Goal: Task Accomplishment & Management: Complete application form

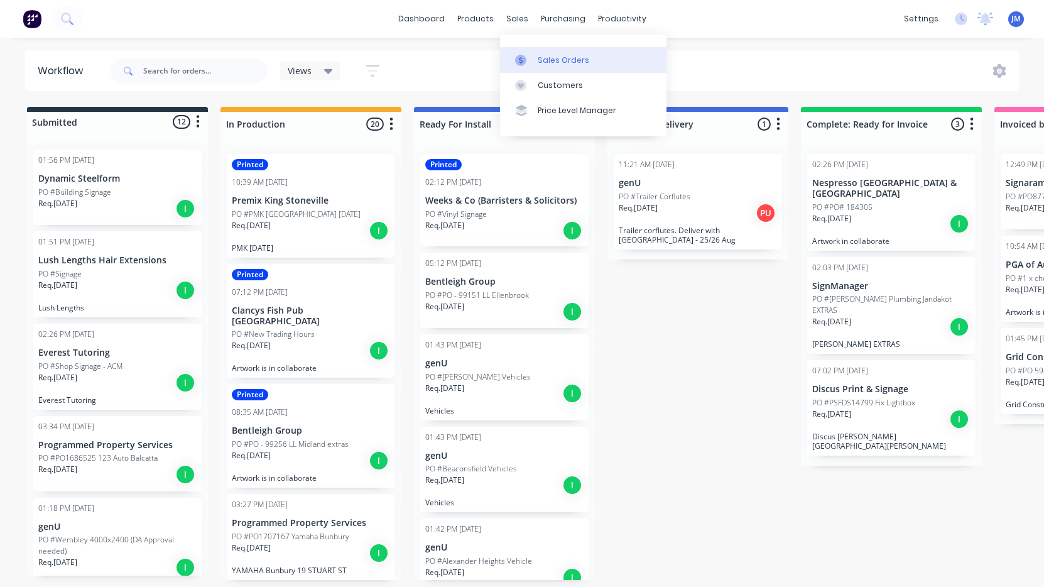
click at [543, 48] on link "Sales Orders" at bounding box center [583, 59] width 166 height 25
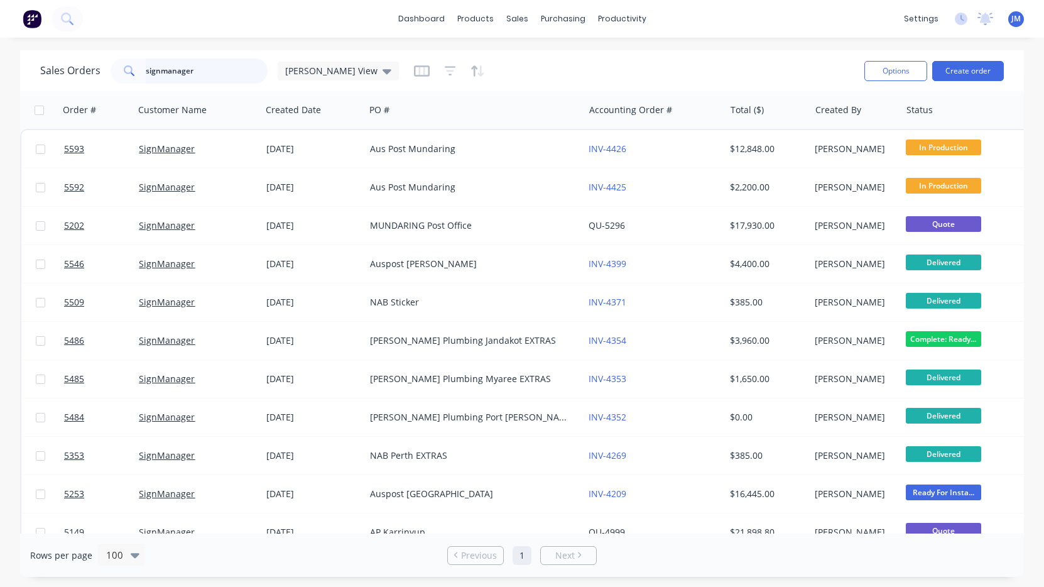
click at [161, 77] on input "signmanager" at bounding box center [207, 70] width 122 height 25
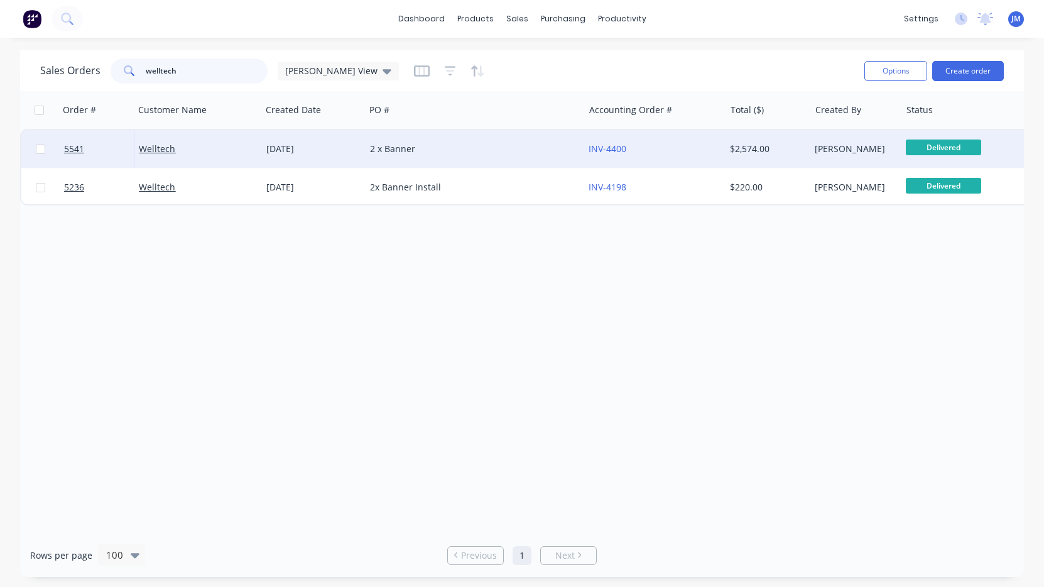
type input "welltech"
click at [339, 153] on div "[DATE]" at bounding box center [313, 149] width 94 height 13
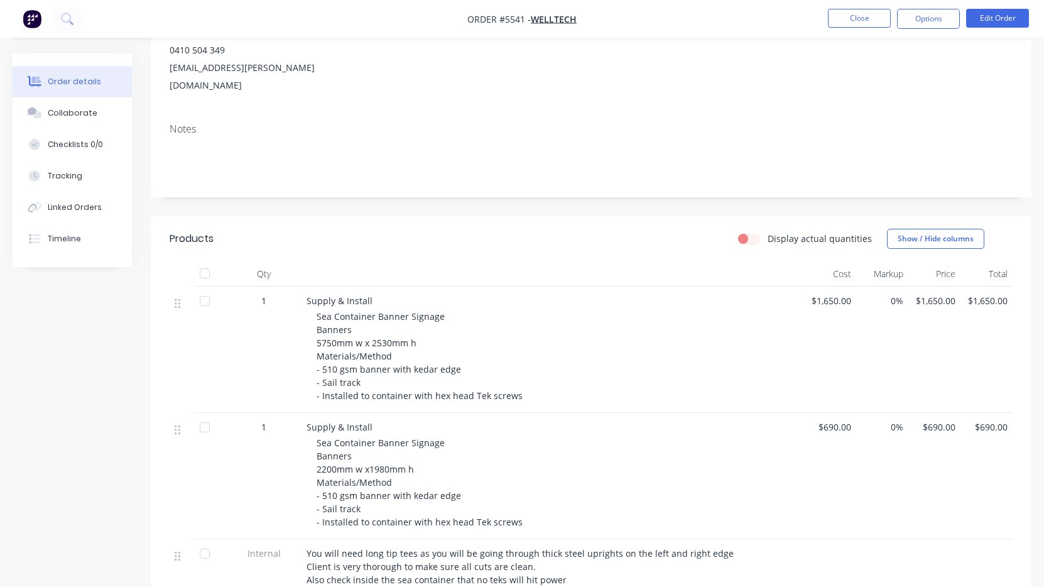
scroll to position [161, 0]
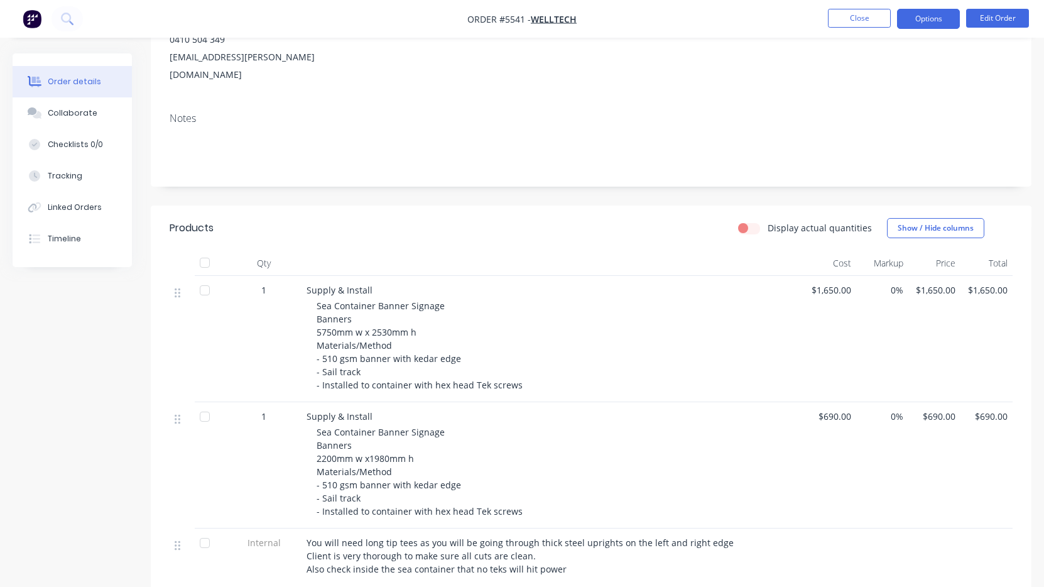
click at [934, 24] on button "Options" at bounding box center [928, 19] width 63 height 20
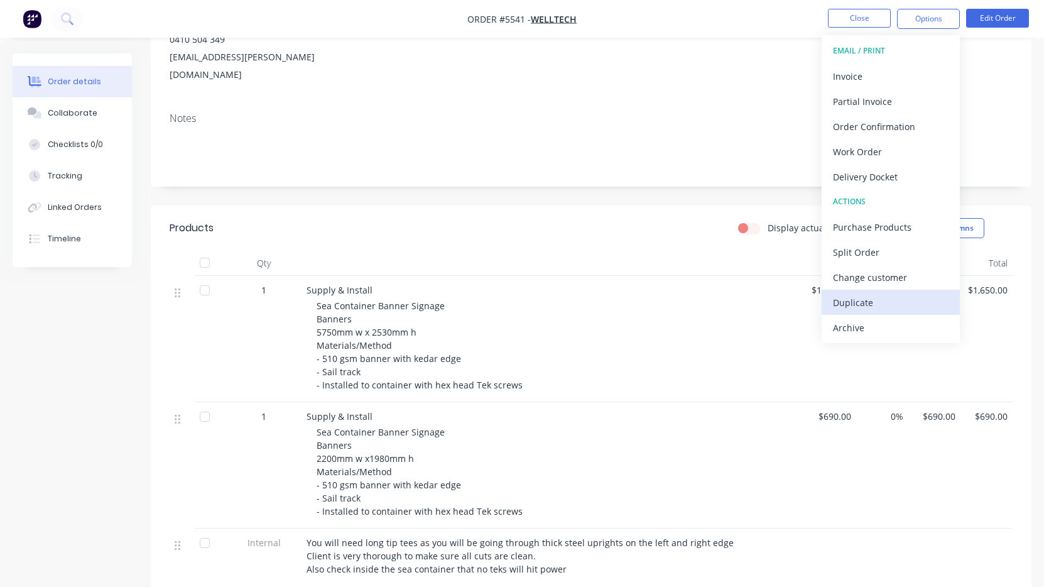
click at [893, 297] on div "Duplicate" at bounding box center [891, 302] width 116 height 18
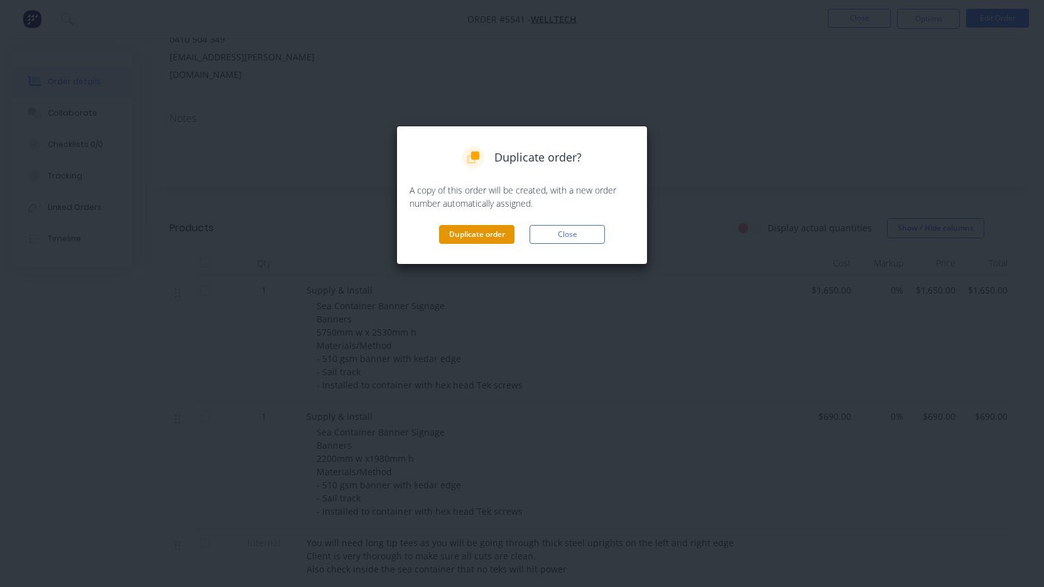
click at [496, 235] on button "Duplicate order" at bounding box center [476, 234] width 75 height 19
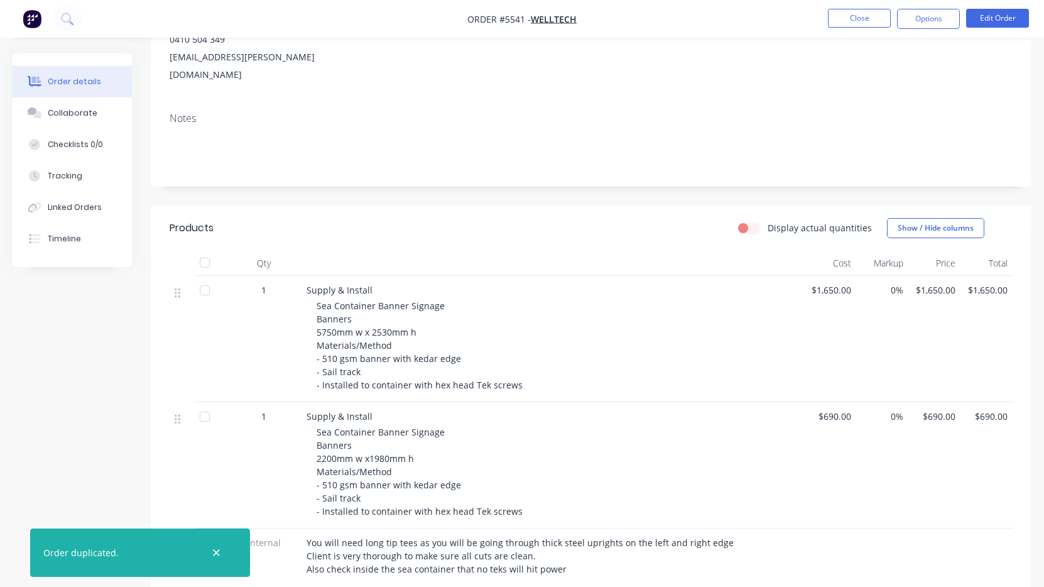
click at [329, 300] on span "Sea Container Banner Signage Banners 5750mm w x 2530mm h Materials/Method - 510…" at bounding box center [420, 345] width 206 height 91
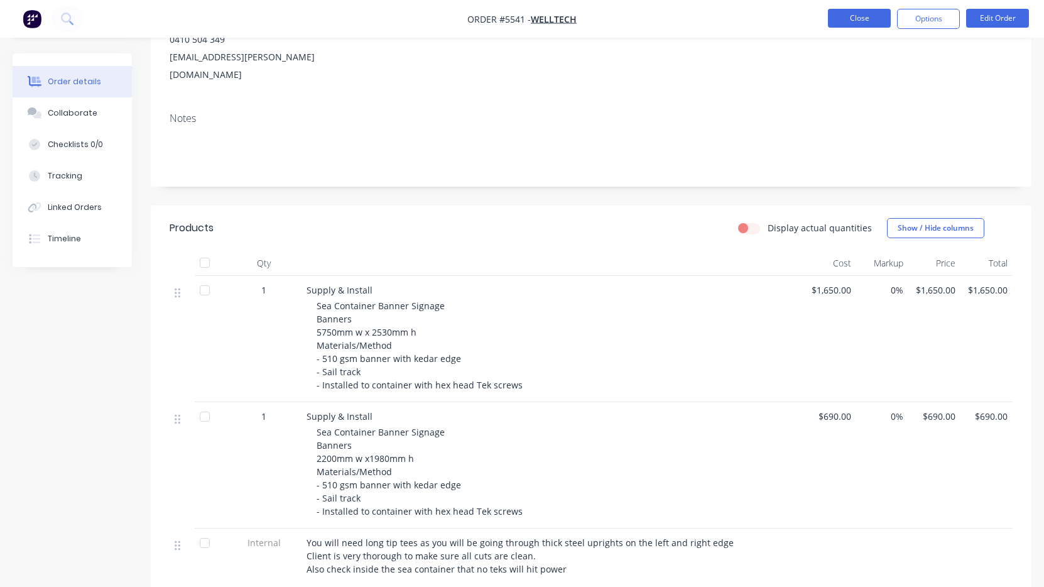
click at [874, 14] on button "Close" at bounding box center [859, 18] width 63 height 19
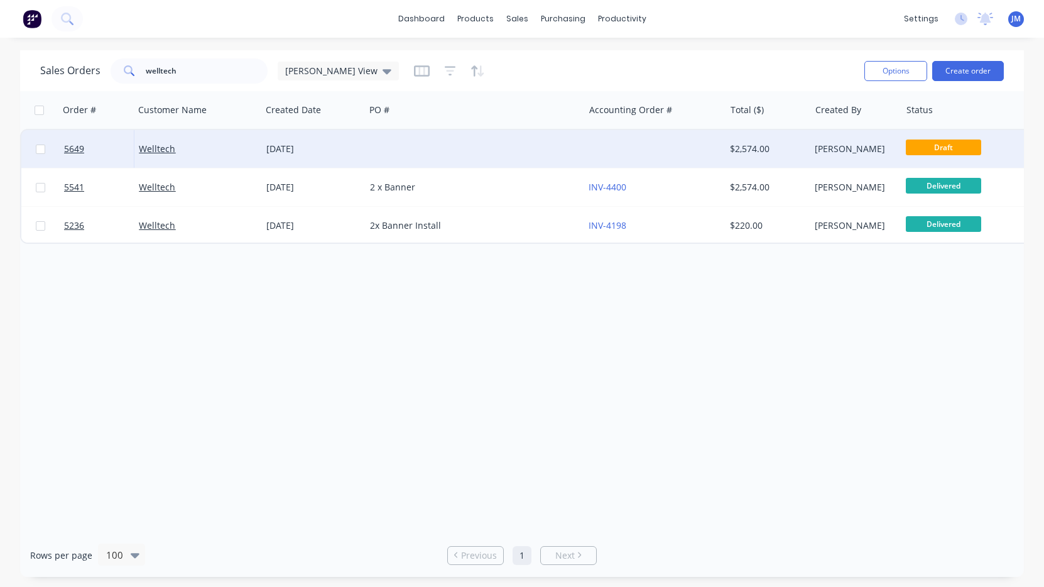
click at [715, 153] on div at bounding box center [654, 149] width 141 height 38
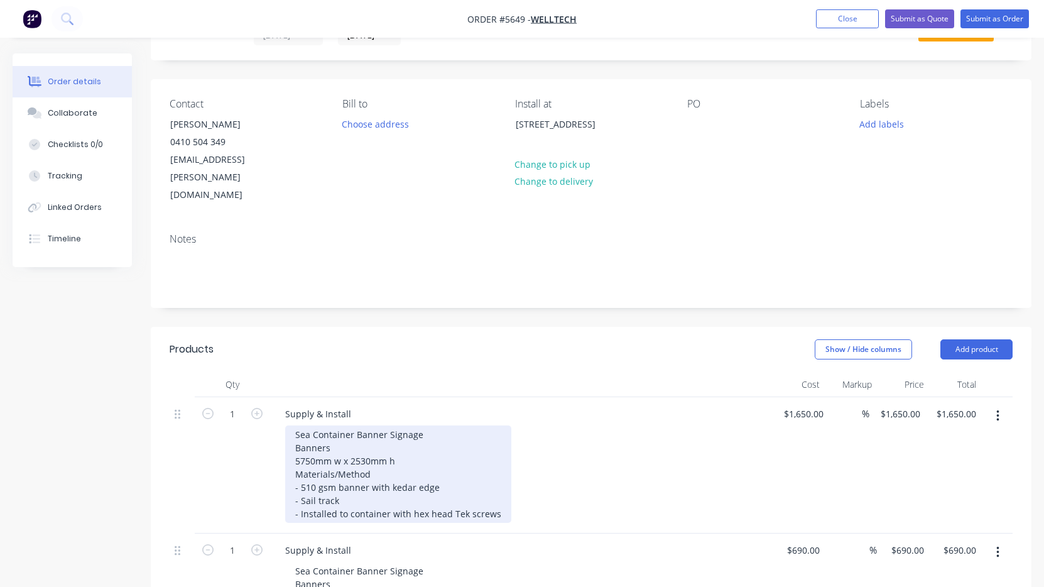
scroll to position [62, 0]
click at [368, 468] on div "Sea Container Banner Signage Banners 5750mm w x 2530mm h Materials/Method - 510…" at bounding box center [398, 472] width 226 height 97
drag, startPoint x: 492, startPoint y: 476, endPoint x: 245, endPoint y: 474, distance: 246.9
click at [245, 474] on div "1 Supply & Install Sea Container Banner Signage Banners 5750mm w x 2530mm h Mat…" at bounding box center [591, 464] width 843 height 136
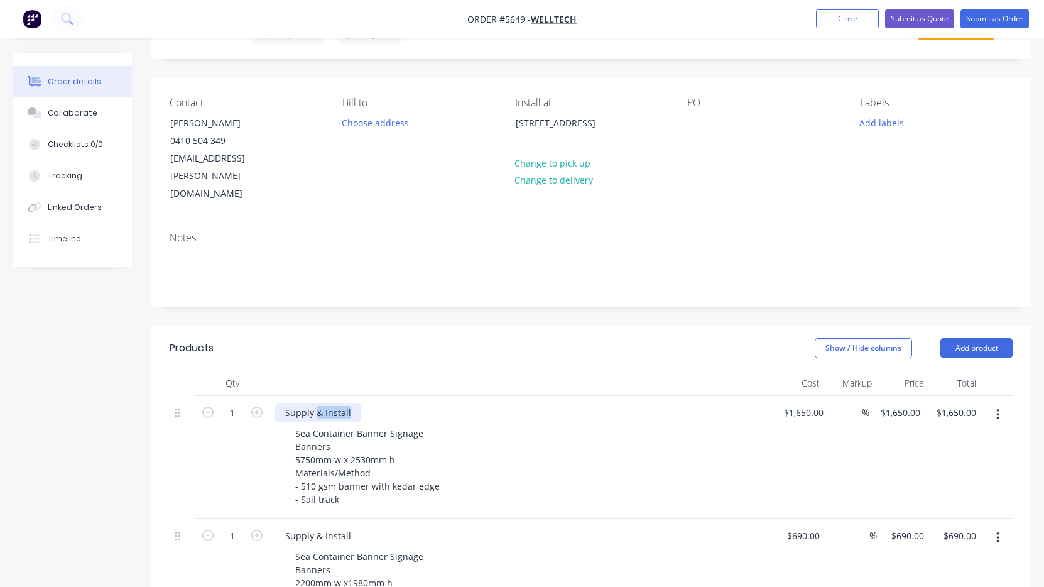
drag, startPoint x: 354, startPoint y: 374, endPoint x: 316, endPoint y: 373, distance: 38.3
click at [316, 403] on div "Supply & Install" at bounding box center [318, 412] width 86 height 18
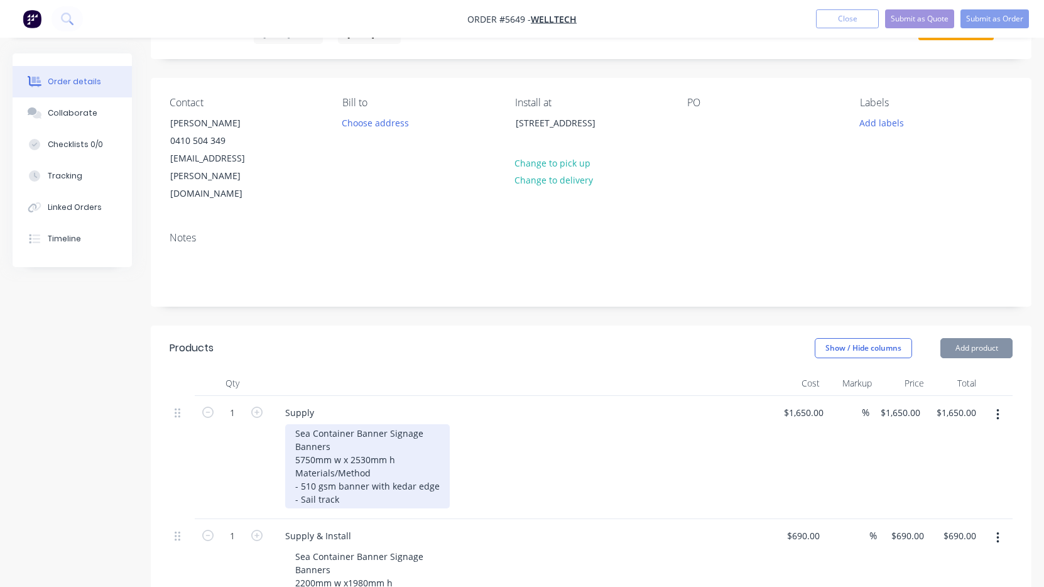
click at [296, 447] on div "Sea Container Banner Signage Banners 5750mm w x 2530mm h Materials/Method - 510…" at bounding box center [367, 466] width 165 height 84
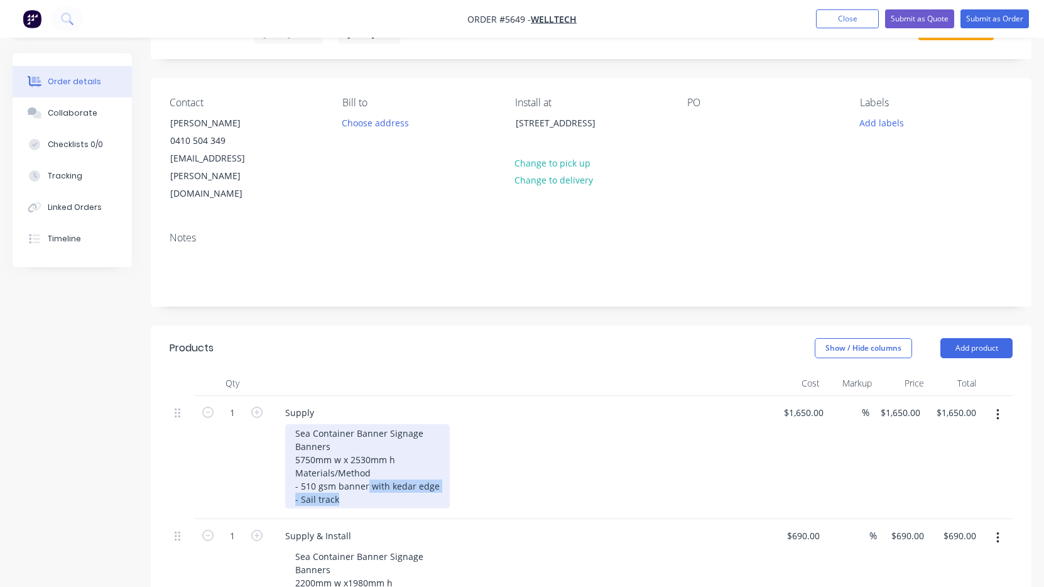
drag, startPoint x: 367, startPoint y: 446, endPoint x: 458, endPoint y: 459, distance: 91.4
click at [458, 459] on div "Sea Container Banner Signage Banners 5750mm w x 2530mm h Materials/Method - 510…" at bounding box center [526, 466] width 482 height 84
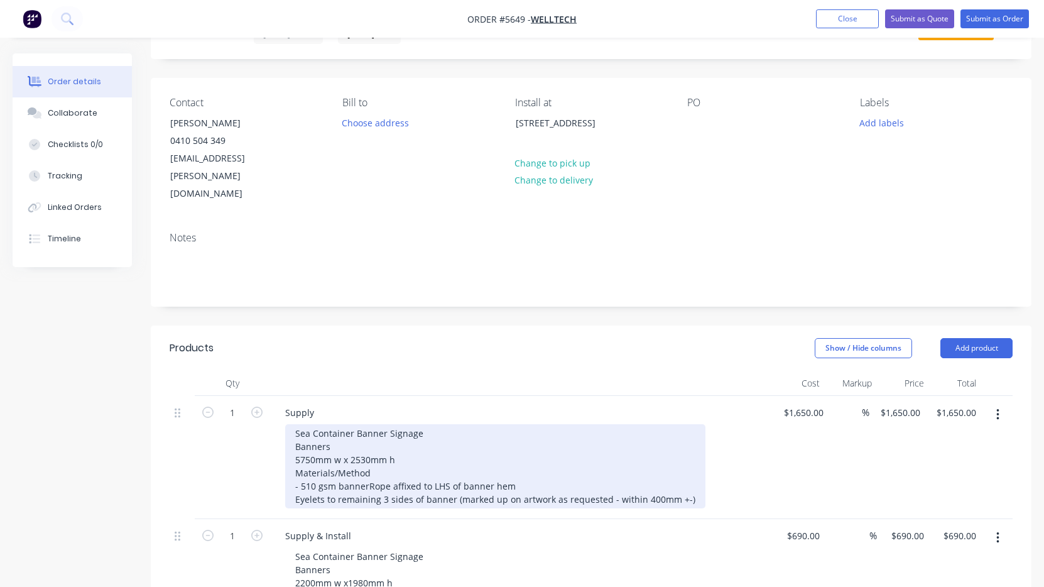
click at [364, 450] on div "Sea Container Banner Signage Banners 5750mm w x 2530mm h Materials/Method - 510…" at bounding box center [495, 466] width 420 height 84
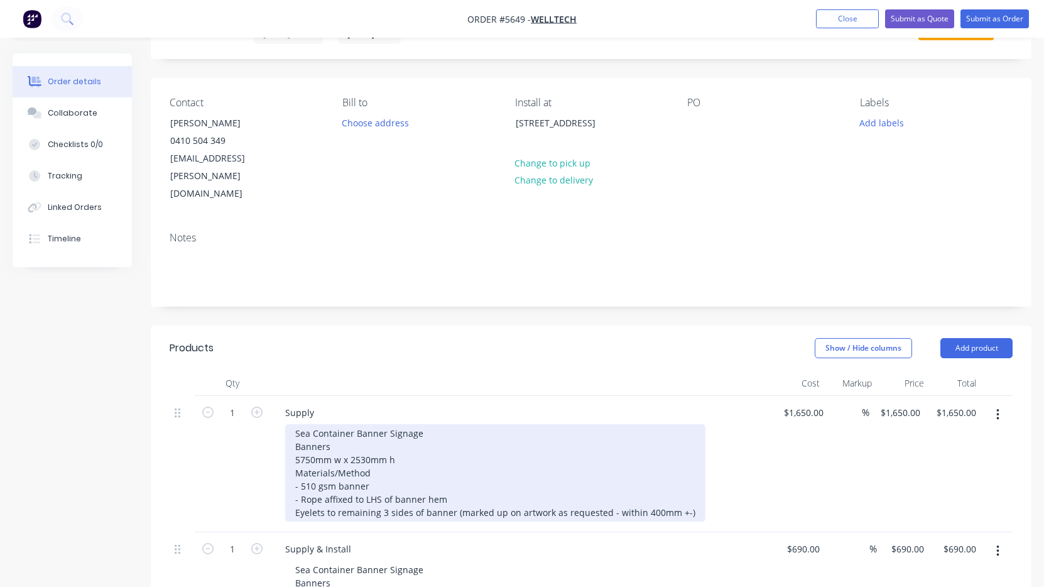
click at [457, 465] on div "Sea Container Banner Signage Banners 5750mm w x 2530mm h Materials/Method - 510…" at bounding box center [495, 472] width 420 height 97
click at [293, 477] on div "Sea Container Banner Signage Banners 5750mm w x 2530mm h Materials/Method - 510…" at bounding box center [495, 472] width 420 height 97
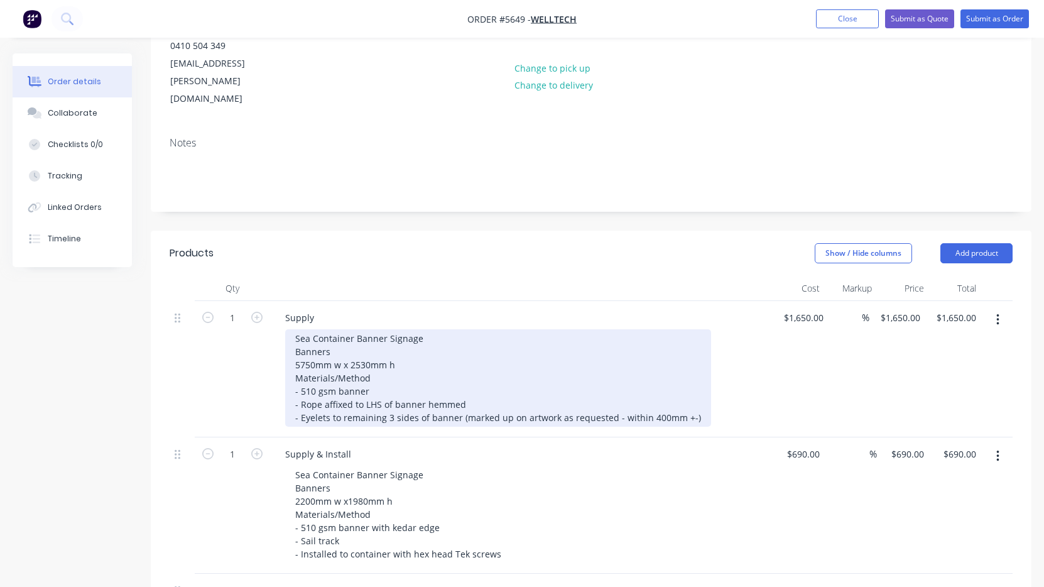
scroll to position [173, 0]
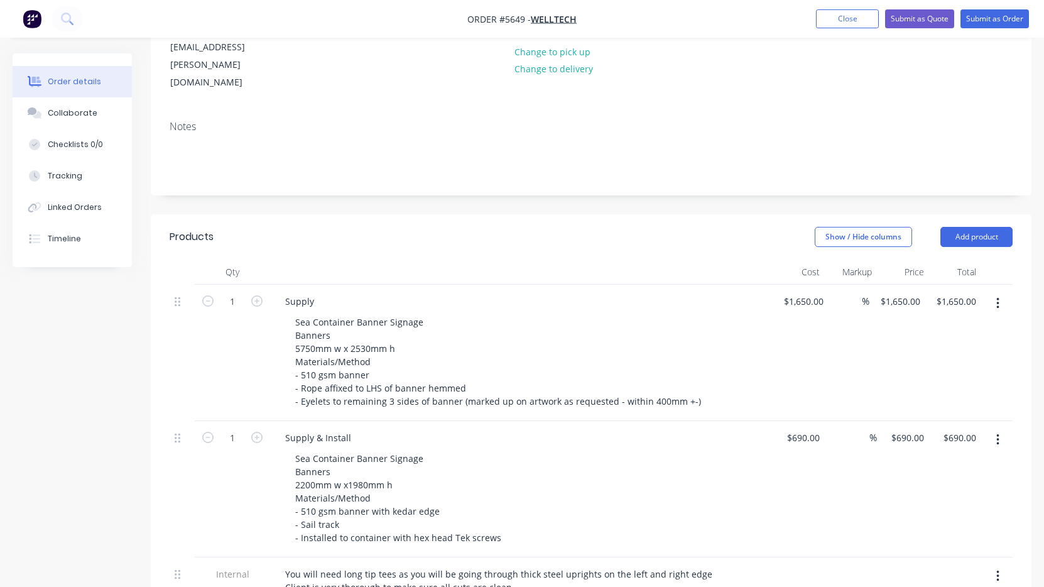
click at [996, 433] on icon "button" at bounding box center [997, 440] width 3 height 14
click at [948, 539] on div "Delete" at bounding box center [953, 548] width 97 height 18
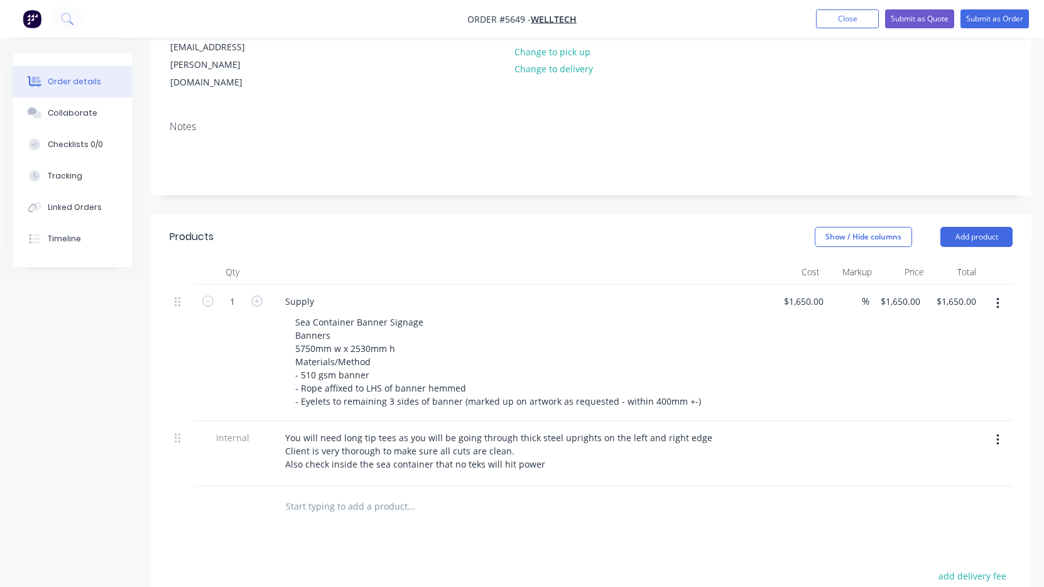
click at [995, 428] on button "button" at bounding box center [998, 439] width 30 height 23
click at [944, 489] on div "Delete" at bounding box center [953, 498] width 97 height 18
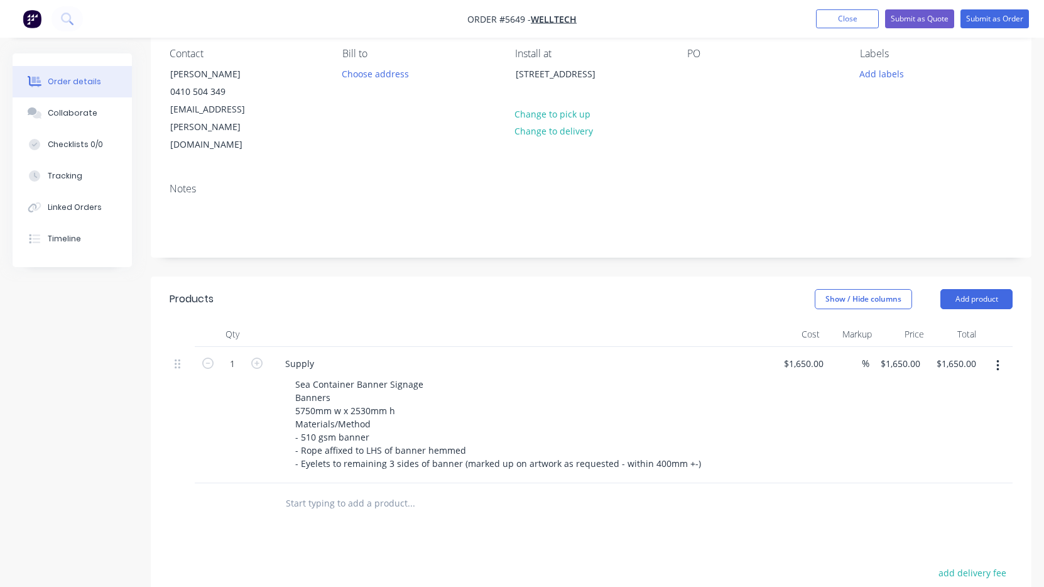
scroll to position [110, 0]
click at [801, 355] on input "1650" at bounding box center [806, 364] width 46 height 18
type input "$990.00"
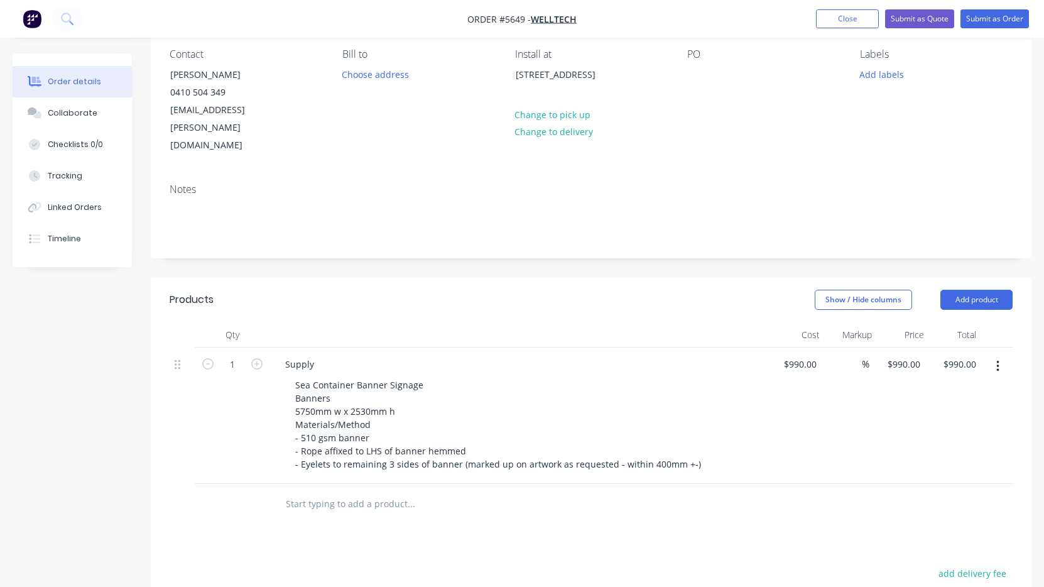
click at [781, 394] on div "$990.00 $990.00" at bounding box center [797, 415] width 49 height 136
click at [705, 72] on div at bounding box center [697, 74] width 20 height 18
click at [565, 128] on button "Change to delivery" at bounding box center [554, 131] width 92 height 17
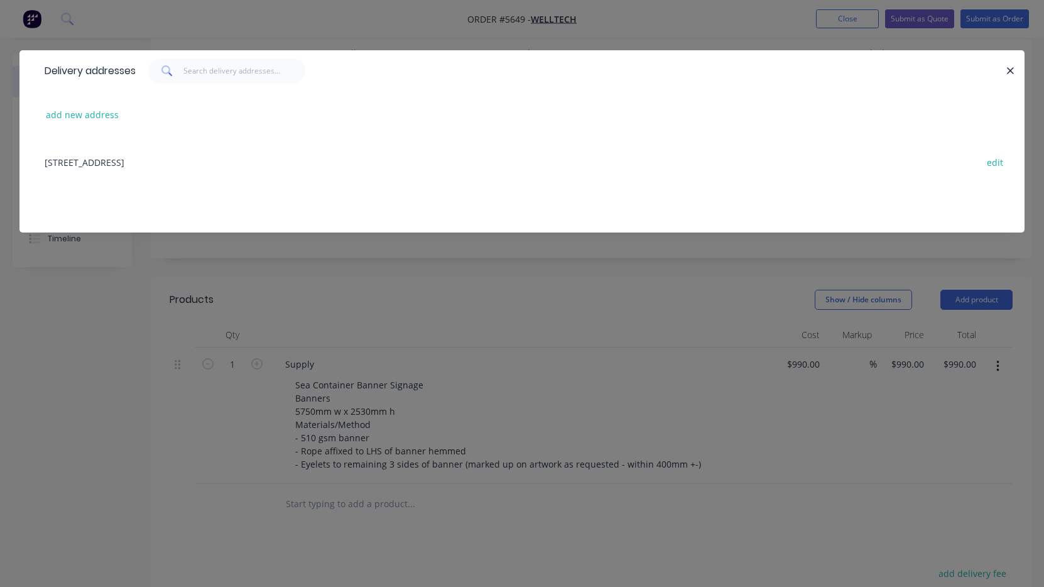
click at [151, 165] on div "[STREET_ADDRESS] edit" at bounding box center [521, 161] width 967 height 47
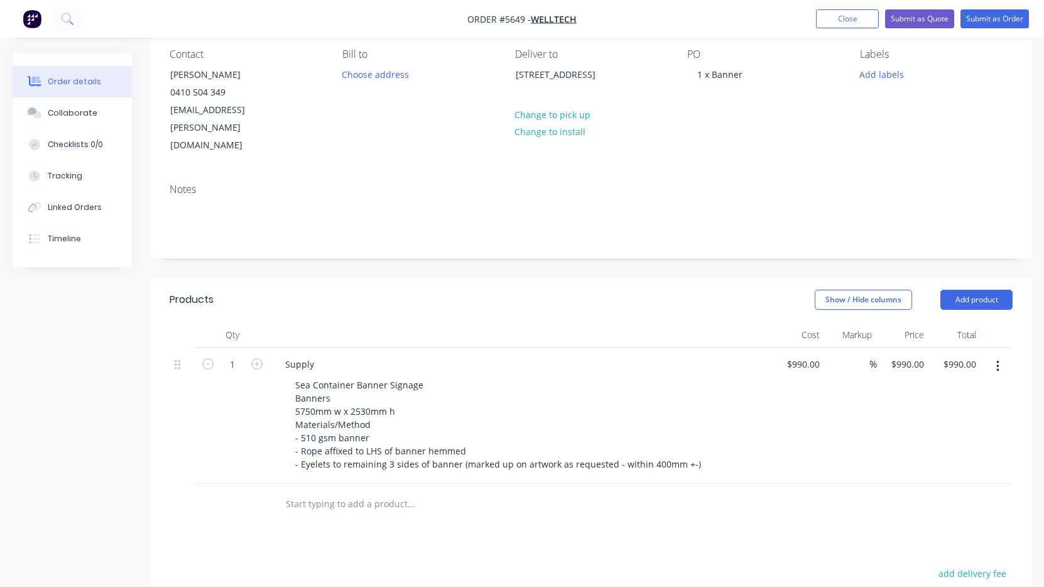
scroll to position [107, 0]
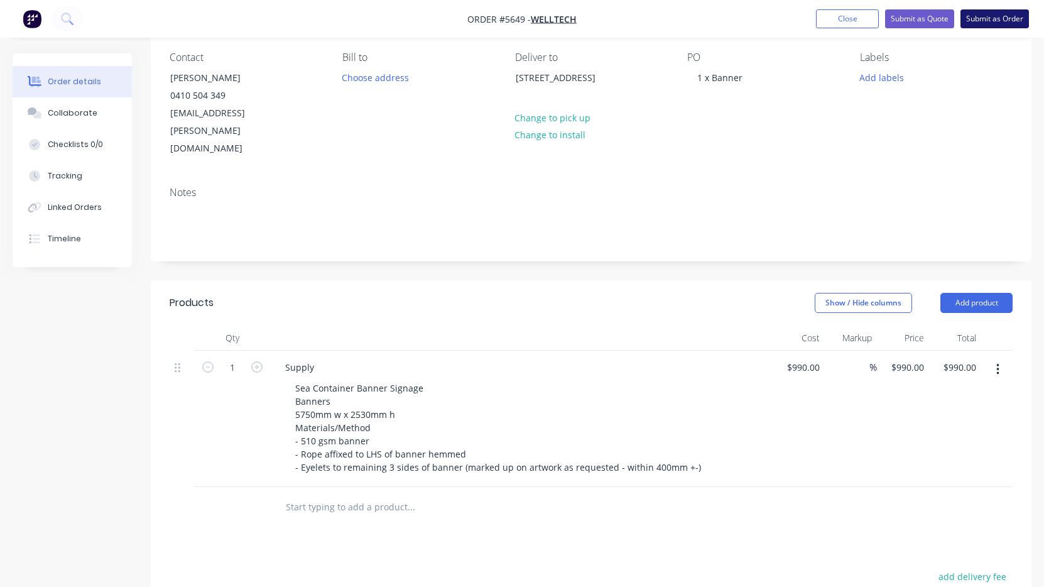
click at [1000, 20] on button "Submit as Order" at bounding box center [994, 18] width 68 height 19
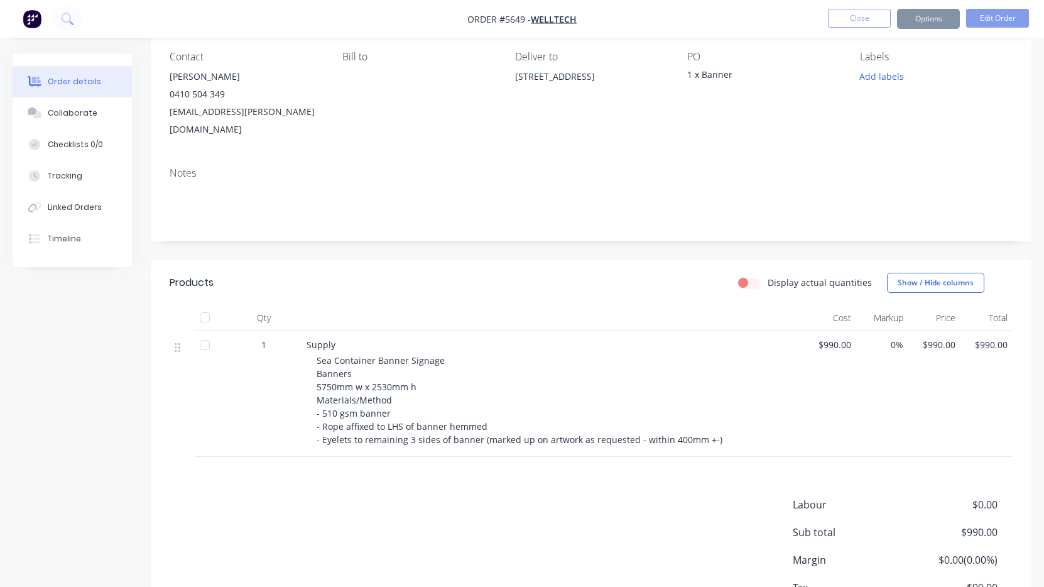
scroll to position [0, 0]
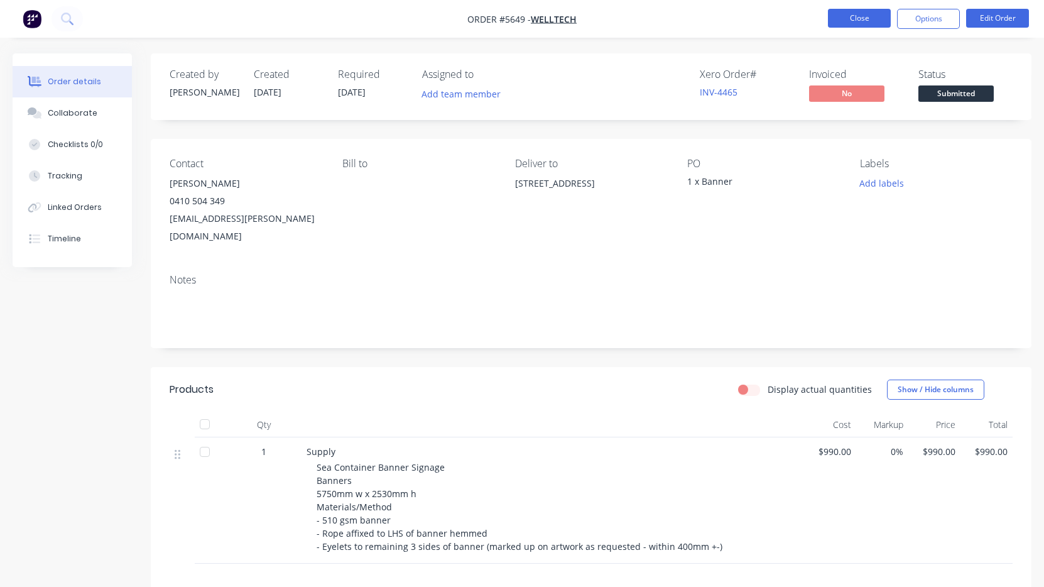
drag, startPoint x: 0, startPoint y: 11, endPoint x: 871, endPoint y: 16, distance: 870.6
click at [871, 16] on button "Close" at bounding box center [859, 18] width 63 height 19
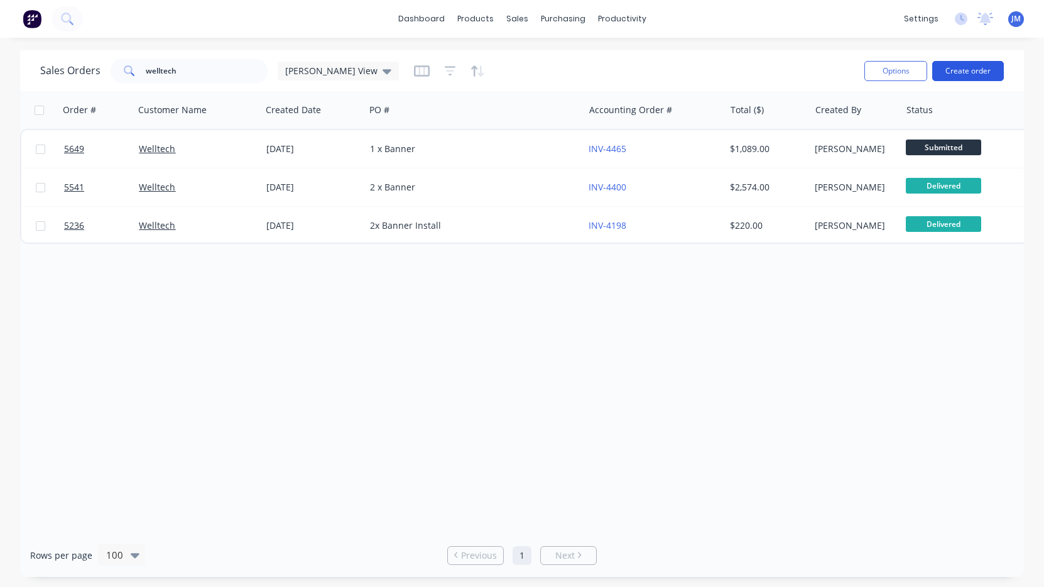
click at [957, 69] on button "Create order" at bounding box center [968, 71] width 72 height 20
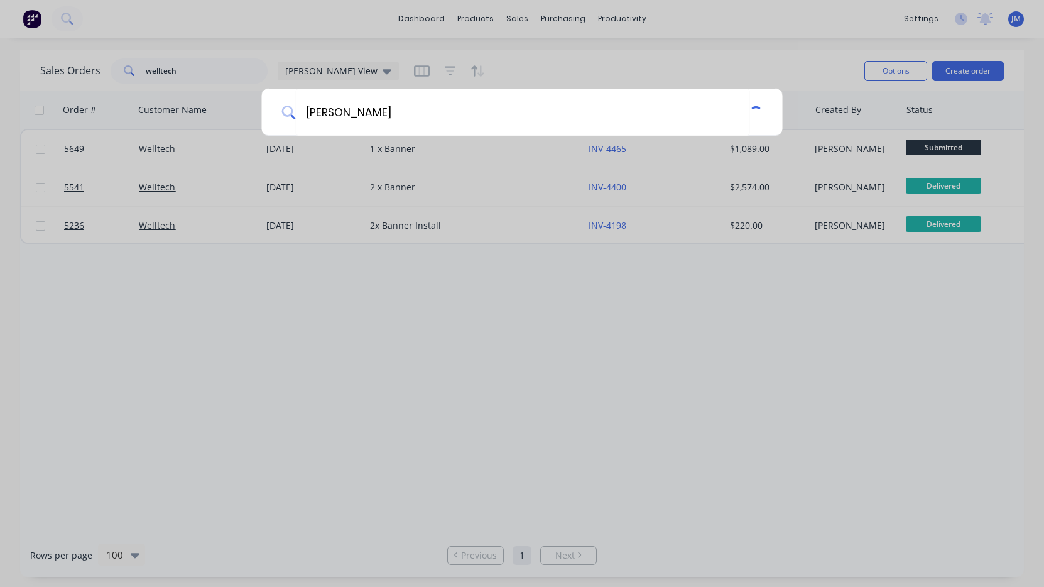
type input "ivans"
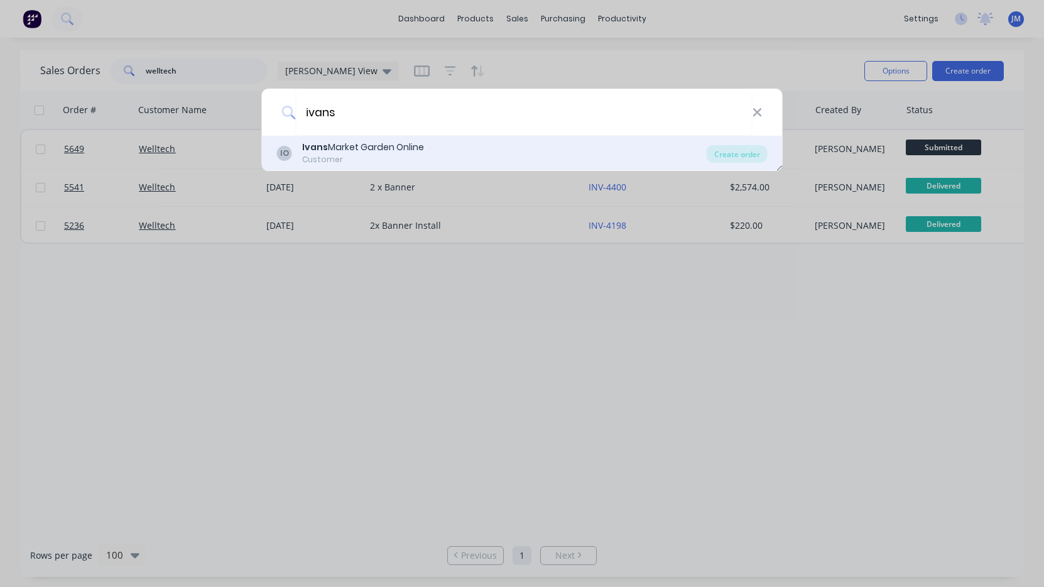
click at [408, 151] on div "Ivans Market Garden Online" at bounding box center [363, 147] width 122 height 13
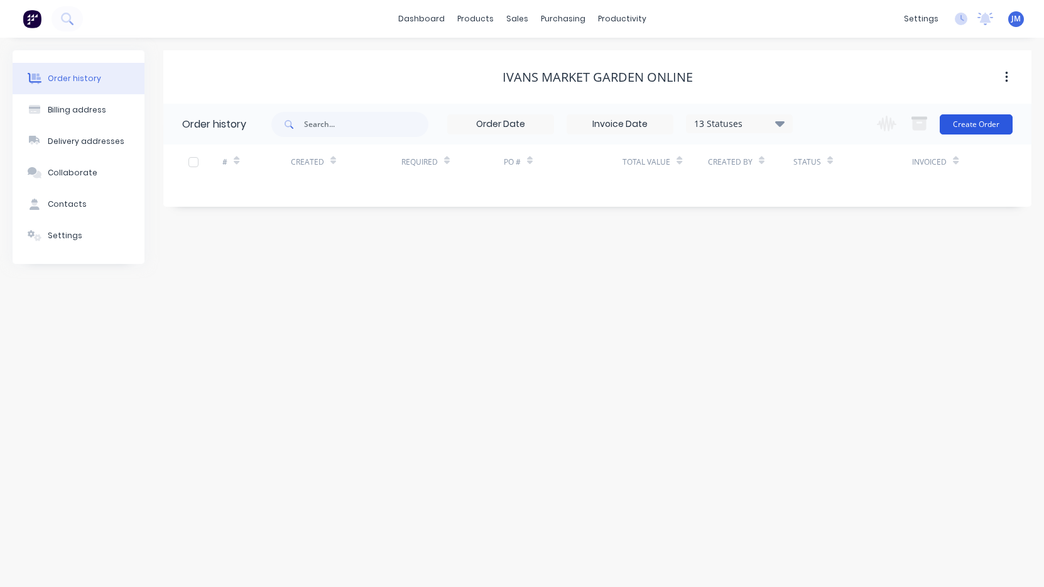
click at [987, 124] on button "Create Order" at bounding box center [976, 124] width 73 height 20
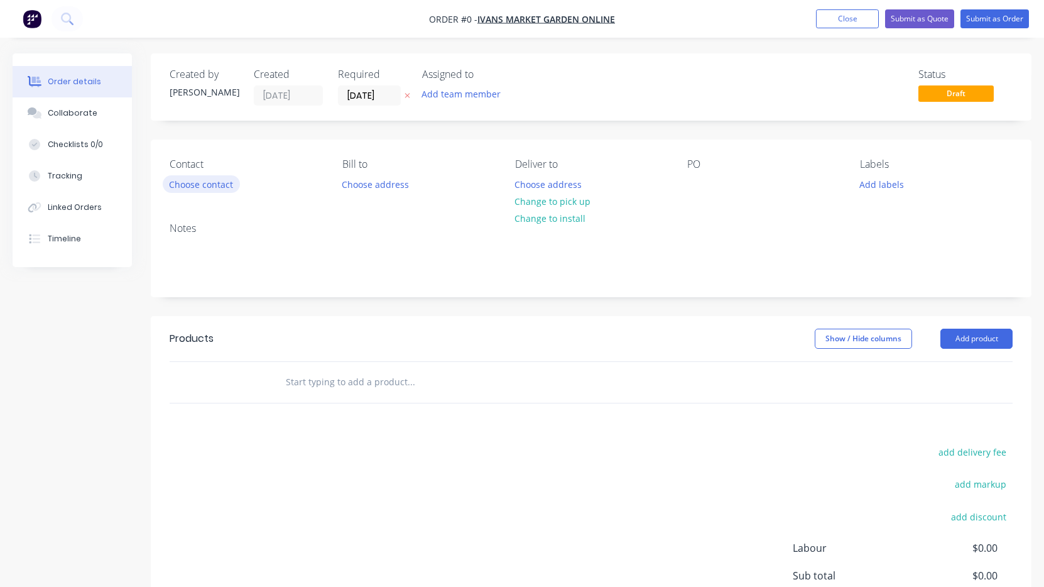
click at [193, 188] on button "Choose contact" at bounding box center [201, 183] width 77 height 17
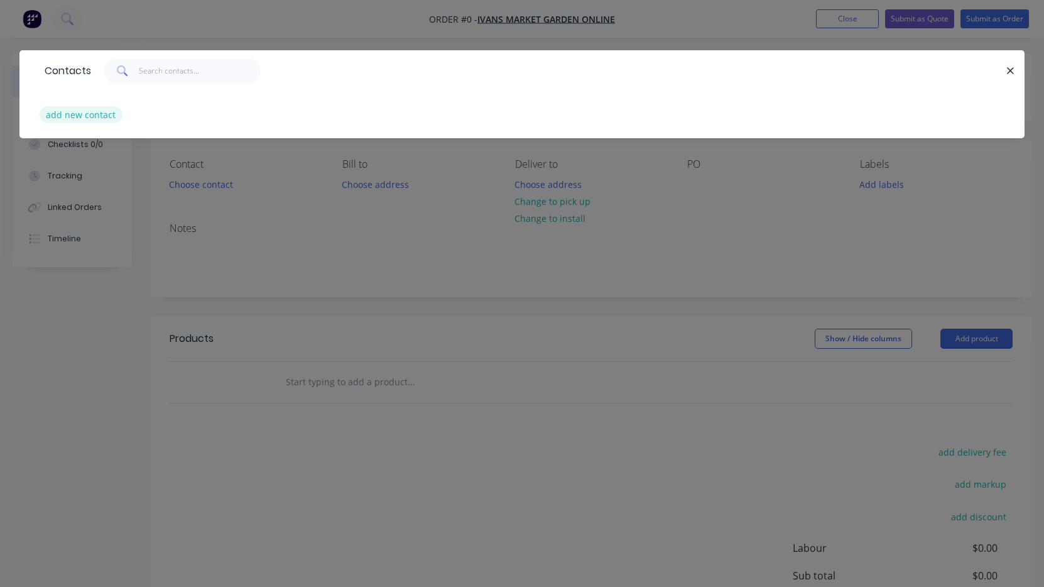
click at [82, 114] on button "add new contact" at bounding box center [81, 114] width 83 height 17
select select "AU"
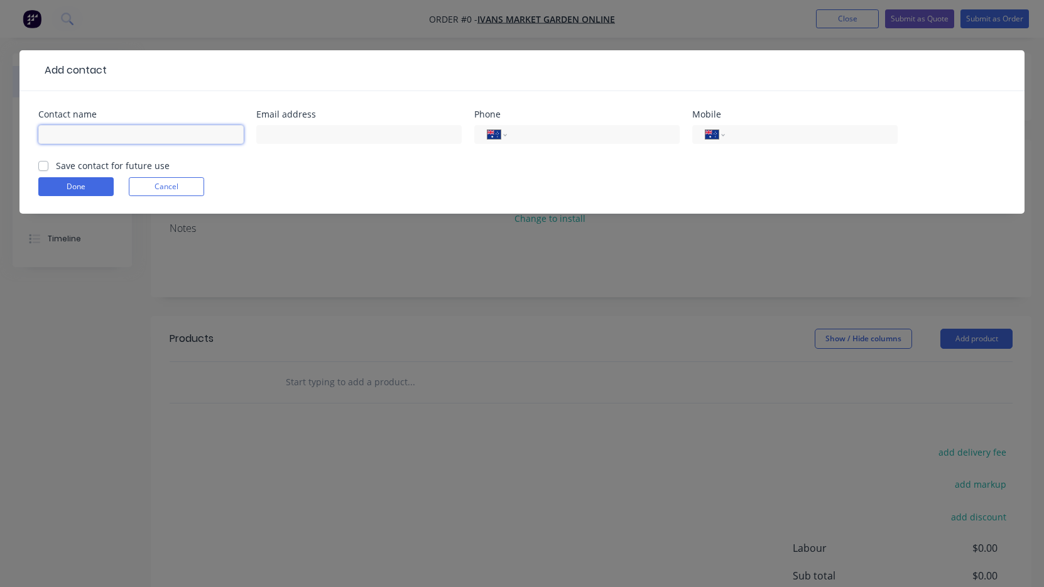
click at [94, 129] on input "text" at bounding box center [140, 134] width 205 height 19
click at [322, 125] on input "text" at bounding box center [358, 134] width 205 height 19
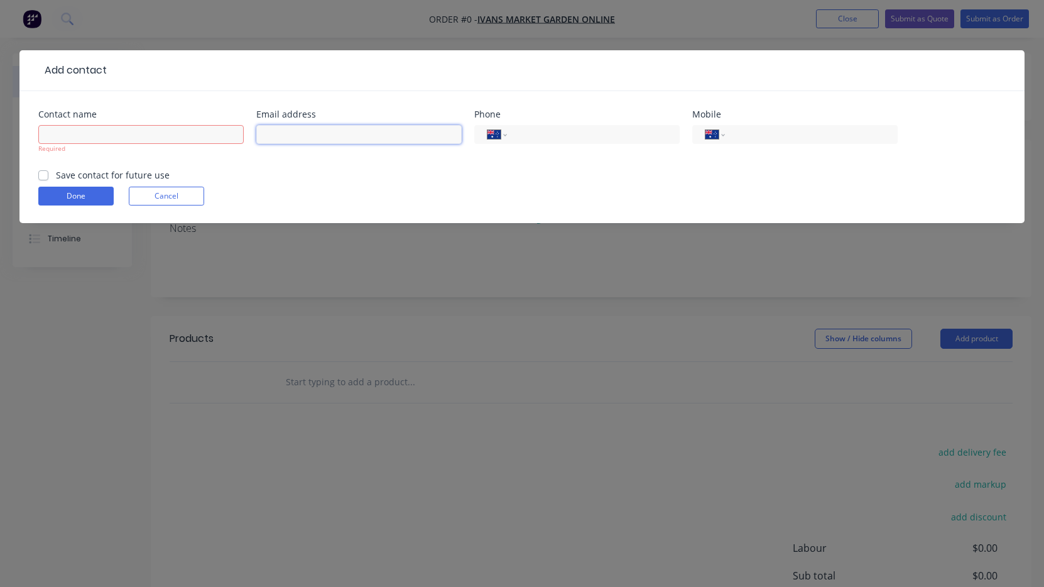
paste input "[EMAIL_ADDRESS][DOMAIN_NAME]"
type input "[EMAIL_ADDRESS][DOMAIN_NAME]"
click at [68, 136] on input "text" at bounding box center [140, 134] width 205 height 19
paste input "[PERSON_NAME] <[PERSON_NAME][EMAIL_ADDRESS][DOMAIN_NAME]>"
drag, startPoint x: 95, startPoint y: 135, endPoint x: 271, endPoint y: 158, distance: 176.8
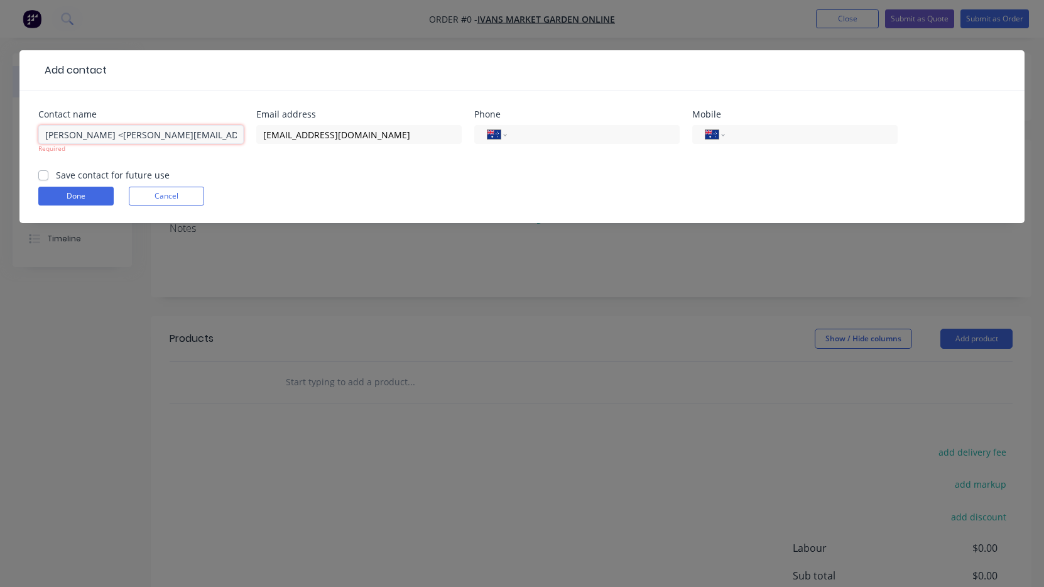
click at [271, 159] on div "Contact name [PERSON_NAME] <[EMAIL_ADDRESS][DOMAIN_NAME]> Required Email addres…" at bounding box center [521, 139] width 967 height 58
type input "[PERSON_NAME]"
click at [750, 131] on input "tel" at bounding box center [809, 135] width 151 height 14
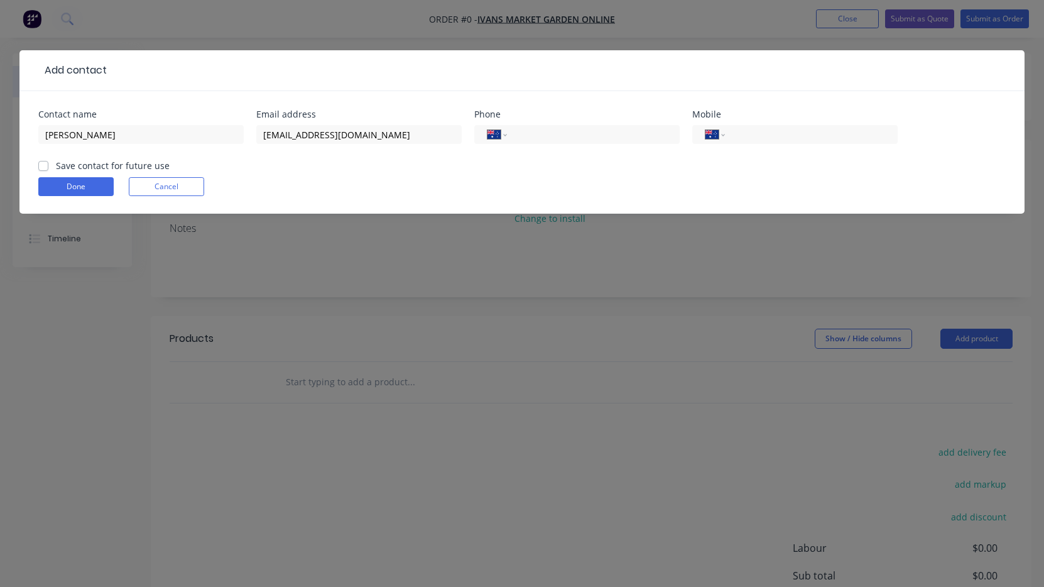
click at [56, 164] on label "Save contact for future use" at bounding box center [113, 165] width 114 height 13
click at [43, 164] on input "Save contact for future use" at bounding box center [43, 165] width 10 height 12
checkbox input "true"
click at [766, 130] on input "tel" at bounding box center [809, 135] width 151 height 14
type input "0431 084 081"
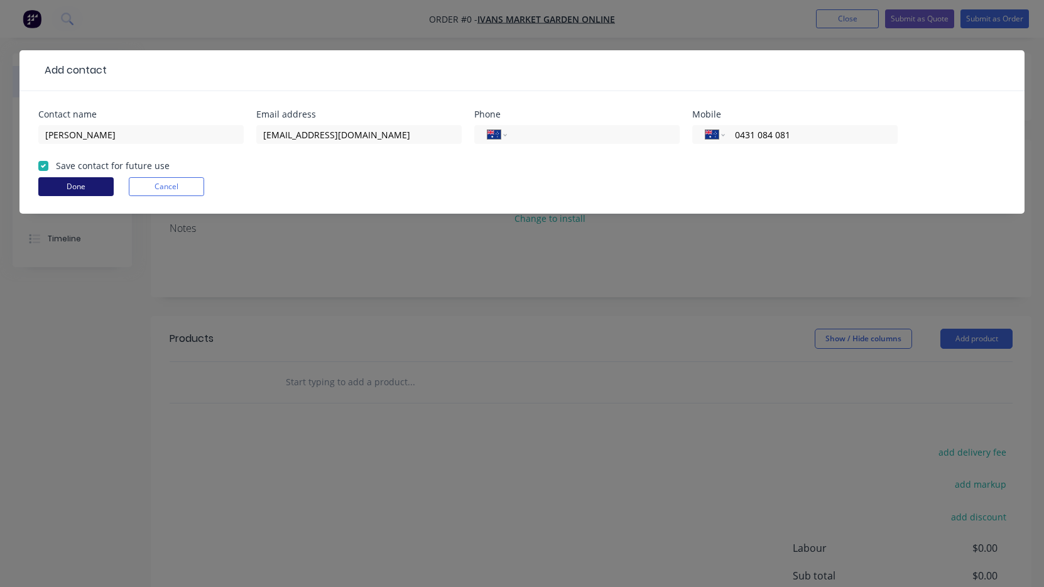
click at [95, 188] on button "Done" at bounding box center [75, 186] width 75 height 19
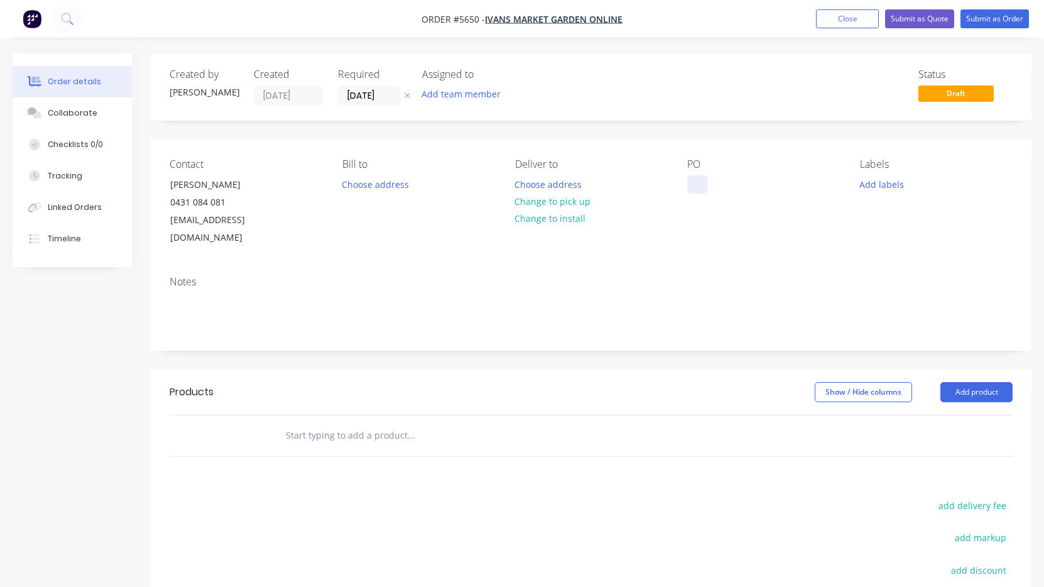
click at [697, 182] on div at bounding box center [697, 184] width 20 height 18
click at [359, 423] on input "text" at bounding box center [410, 435] width 251 height 25
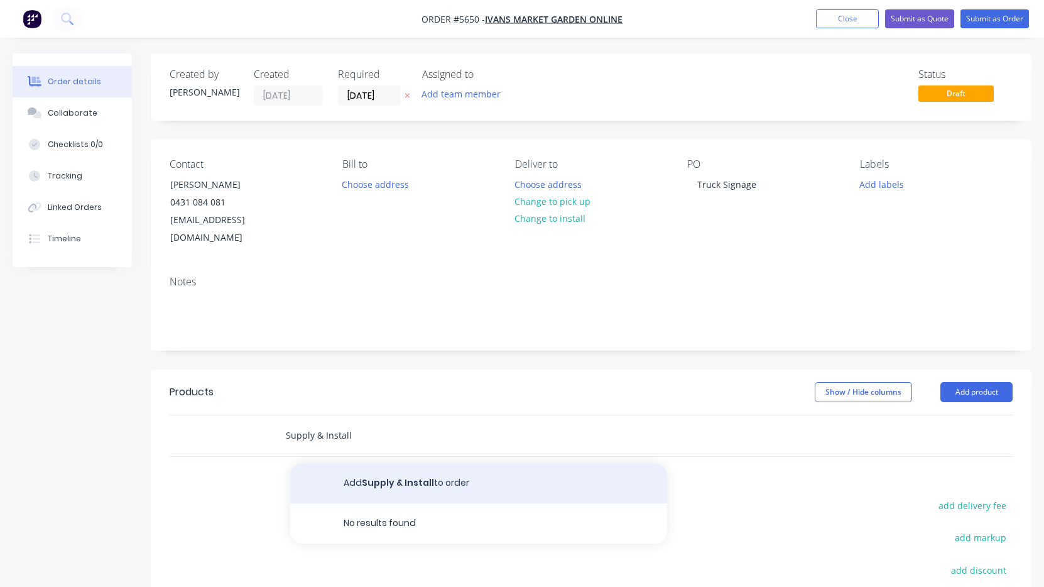
type input "Supply & Install"
click at [378, 463] on button "Add Supply & Install to order" at bounding box center [478, 483] width 377 height 40
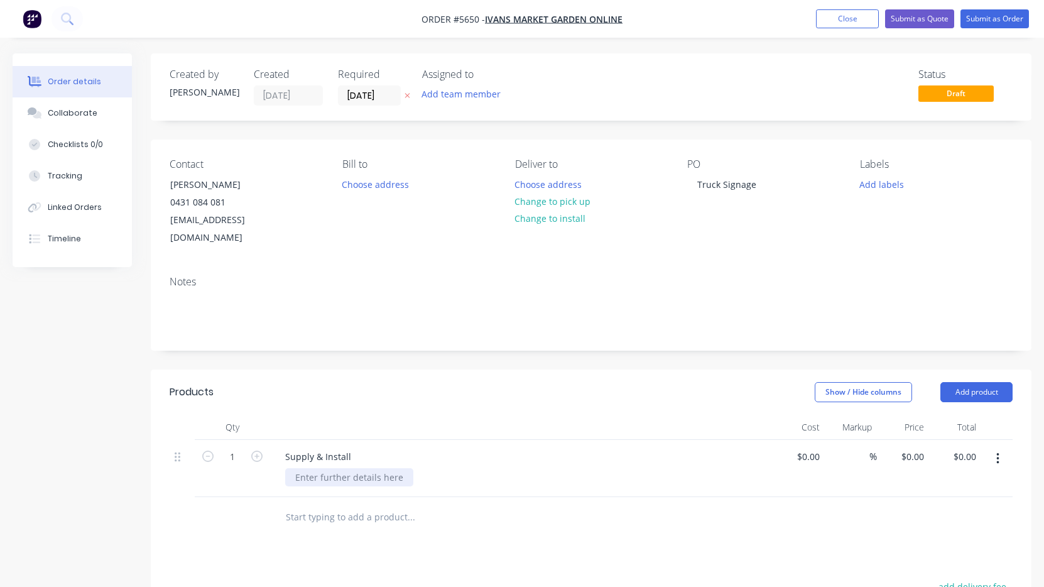
click at [322, 468] on div at bounding box center [349, 477] width 128 height 18
click at [811, 447] on input at bounding box center [810, 456] width 29 height 18
type input "$1,400.00"
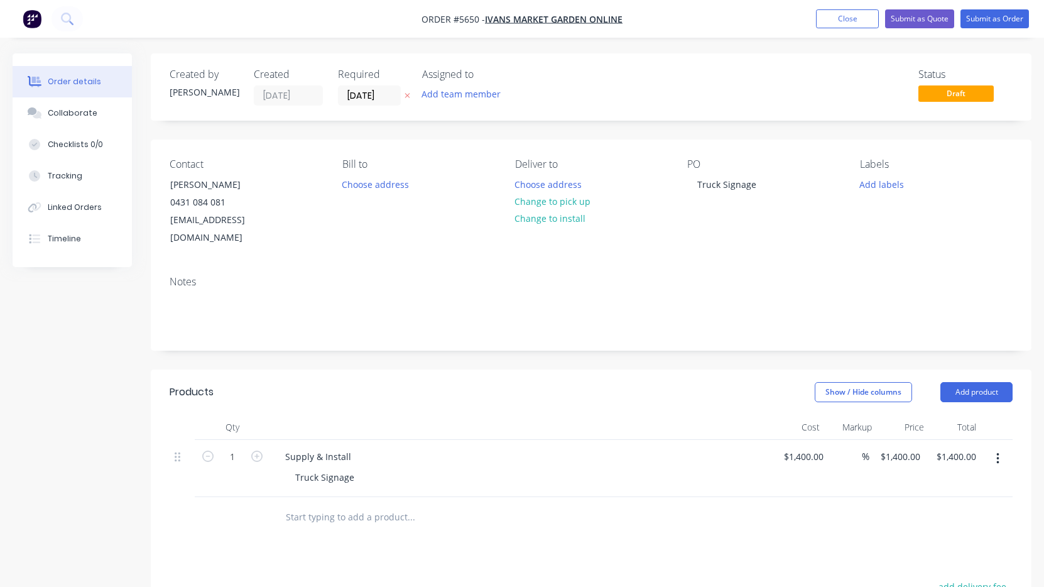
click at [714, 507] on div at bounding box center [496, 516] width 442 height 25
click at [989, 16] on button "Submit as Order" at bounding box center [994, 18] width 68 height 19
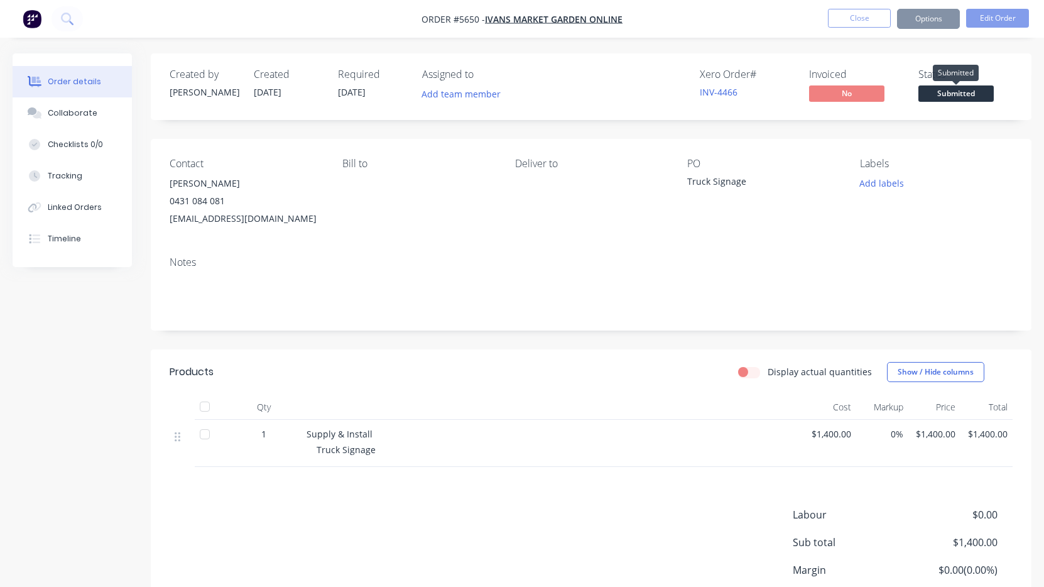
click at [957, 100] on span "Submitted" at bounding box center [955, 93] width 75 height 16
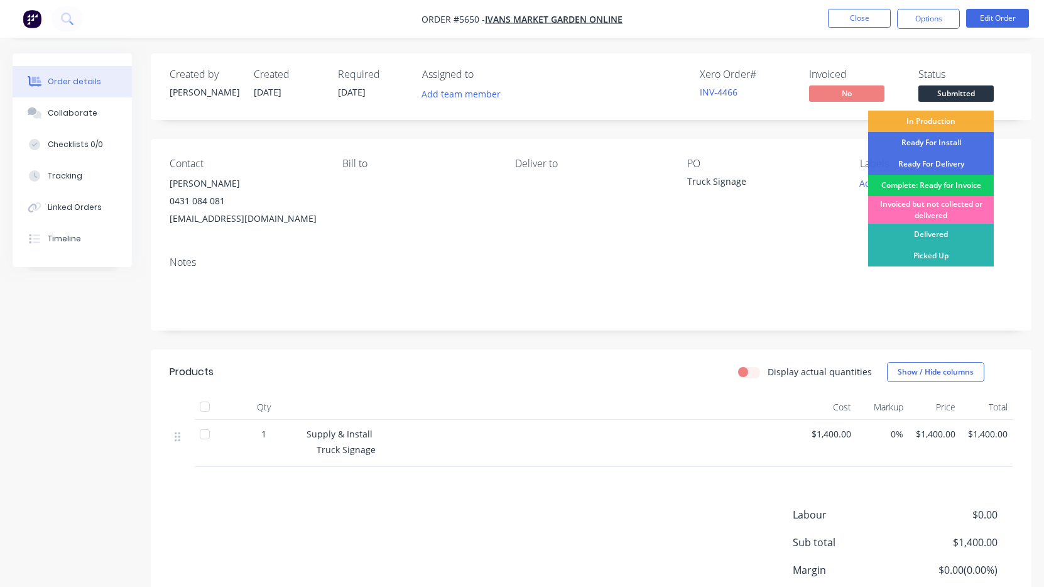
click at [939, 188] on div "Complete: Ready for Invoice" at bounding box center [931, 185] width 126 height 21
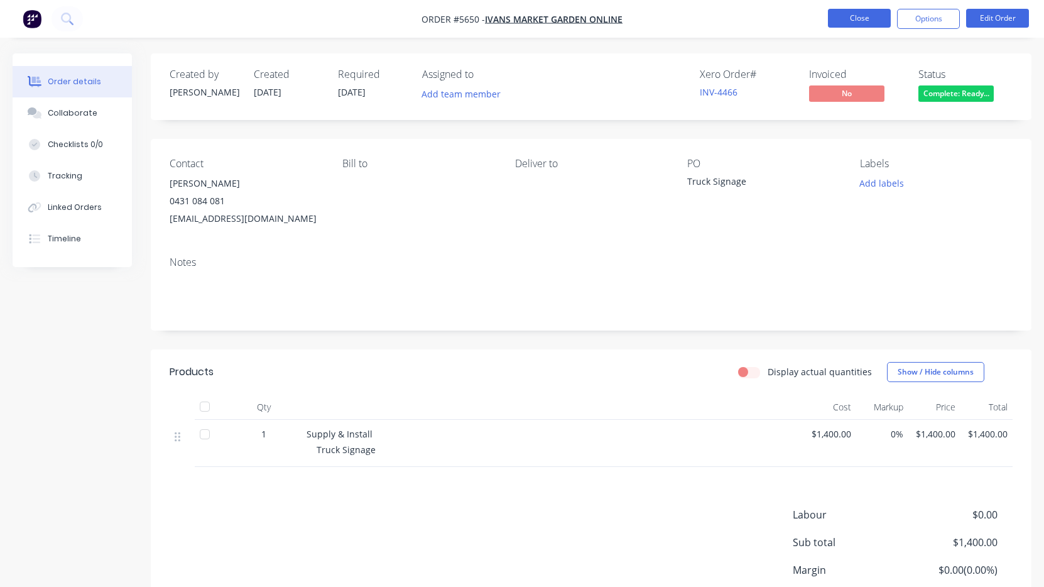
click at [864, 10] on button "Close" at bounding box center [859, 18] width 63 height 19
